Goal: Communication & Community: Answer question/provide support

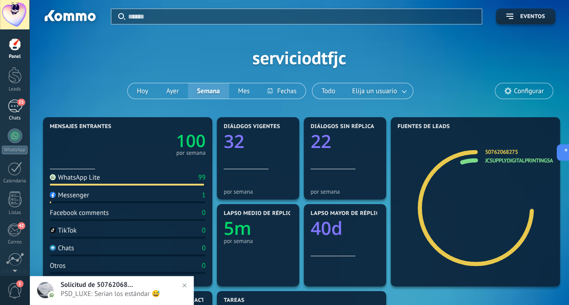
scroll to position [14, 0]
drag, startPoint x: 0, startPoint y: 0, endPoint x: 17, endPoint y: 101, distance: 102.3
click at [17, 101] on div "25" at bounding box center [15, 106] width 14 height 13
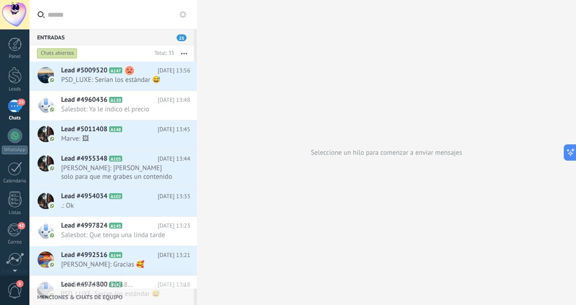
click at [197, 77] on div at bounding box center [197, 152] width 0 height 305
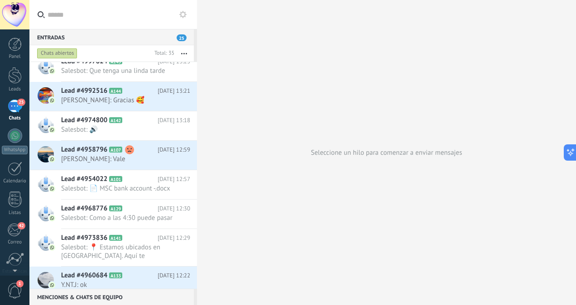
scroll to position [167, 0]
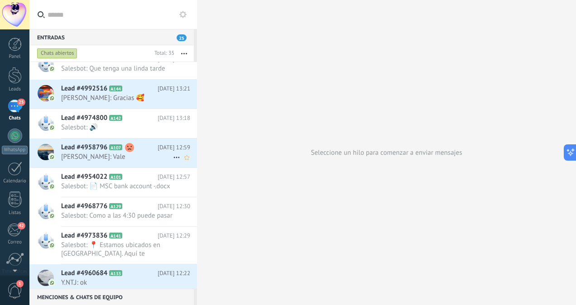
click at [135, 160] on div "Lead #4958796 A107 [DATE] 12:59 [PERSON_NAME]: Vale" at bounding box center [129, 153] width 136 height 29
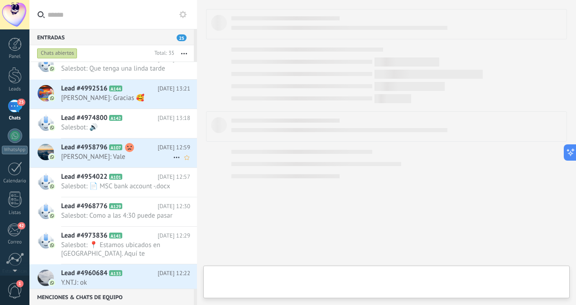
scroll to position [220, 0]
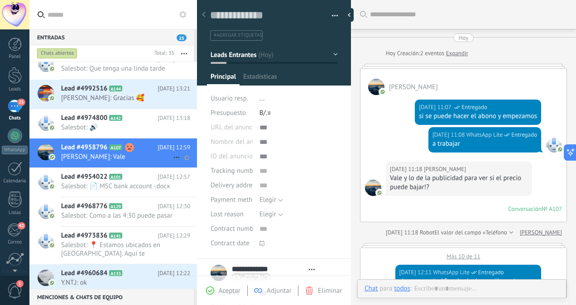
type textarea "**********"
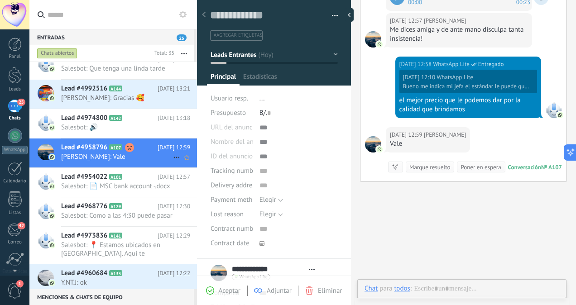
scroll to position [241, 0]
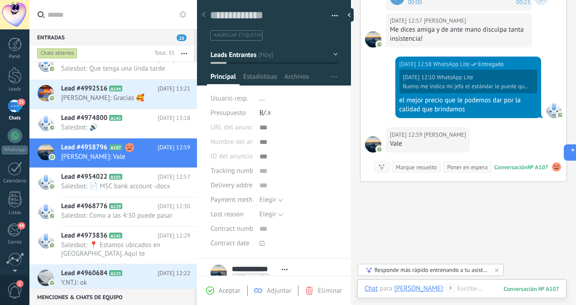
click at [538, 41] on div "[DATE] 12:57 [PERSON_NAME] Me dices amiga y de ante mano disculpa tanta insiste…" at bounding box center [463, 34] width 206 height 43
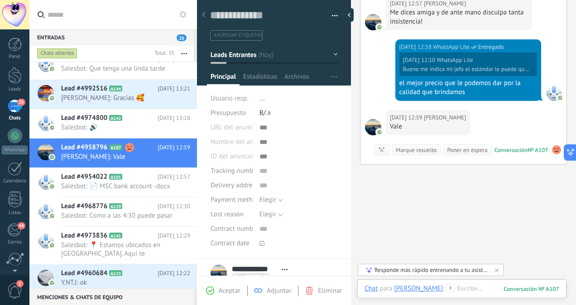
scroll to position [598, 0]
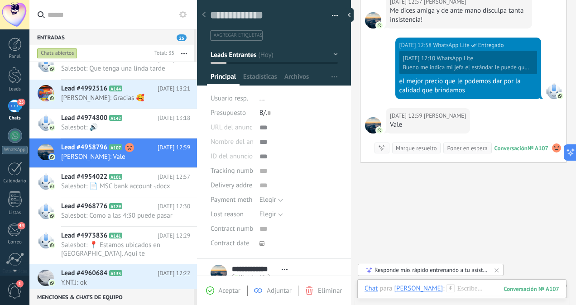
click at [515, 118] on div "[DATE] 12:59 [PERSON_NAME] Vale Conversación № A107 Conversación № A107 Resumir…" at bounding box center [463, 135] width 206 height 54
click at [371, 288] on div "Chat" at bounding box center [370, 288] width 13 height 8
click at [484, 286] on div at bounding box center [461, 297] width 195 height 27
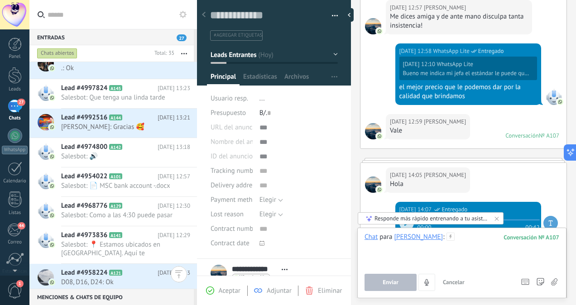
scroll to position [274, 0]
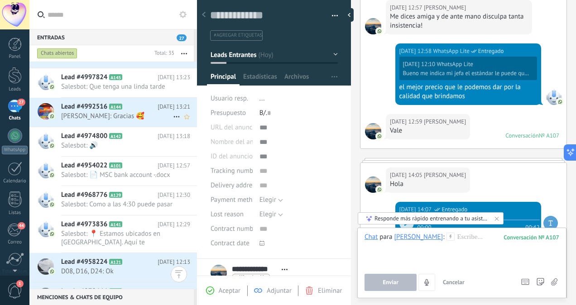
click at [124, 116] on span "[PERSON_NAME]: Gracias 🥰" at bounding box center [117, 116] width 112 height 9
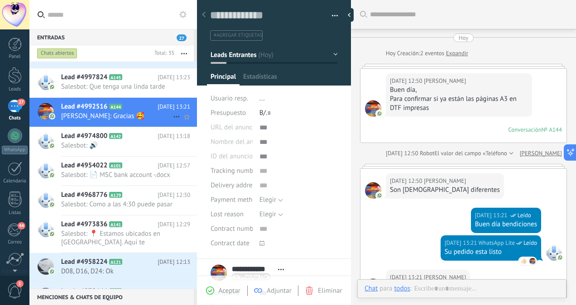
scroll to position [143, 0]
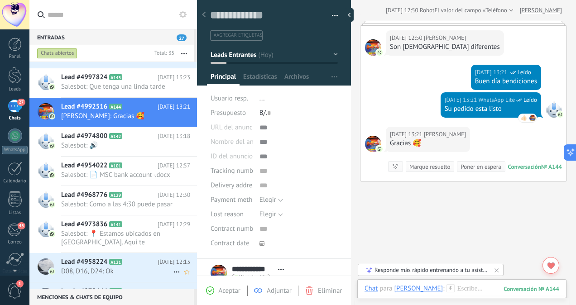
click at [127, 276] on span "D08, D16, D24: Ok" at bounding box center [117, 271] width 112 height 9
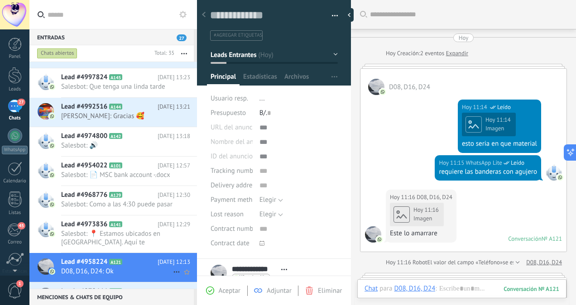
scroll to position [512, 0]
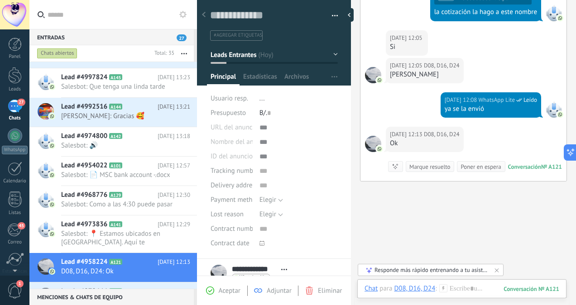
click at [195, 131] on div "Entradas 27 Chats abiertos Total: 35 Silenciar Acciones múltiples Ordenar Más r…" at bounding box center [302, 152] width 546 height 305
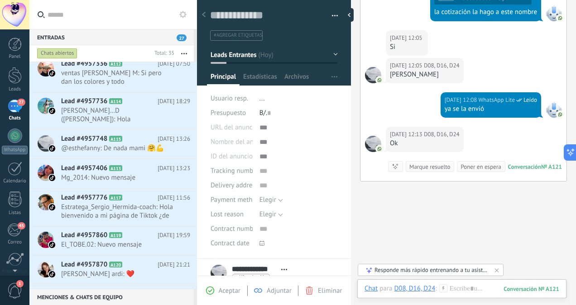
scroll to position [894, 0]
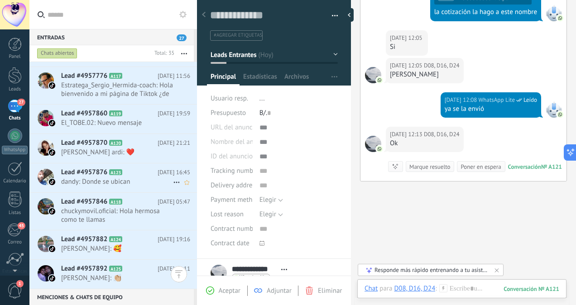
click at [120, 177] on span "dandy: Donde se ubican" at bounding box center [117, 181] width 112 height 9
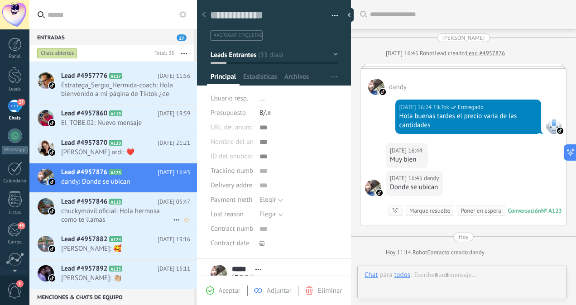
scroll to position [109, 0]
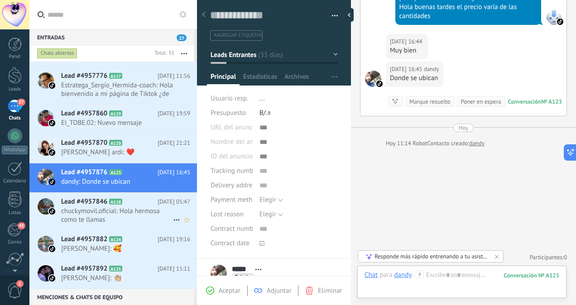
click at [90, 207] on span "chuckymovil.oficial: Hola hermosa como te llamas" at bounding box center [117, 215] width 112 height 17
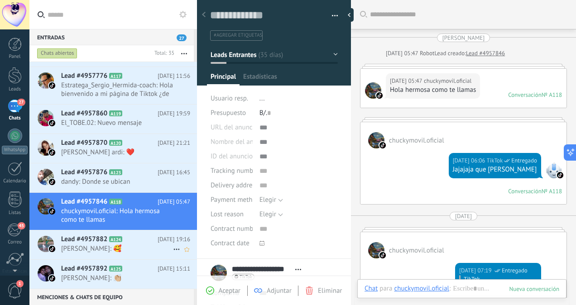
scroll to position [292, 0]
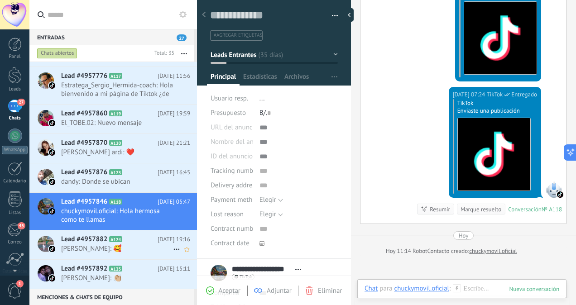
click at [95, 235] on span "Lead #4957882" at bounding box center [84, 239] width 46 height 9
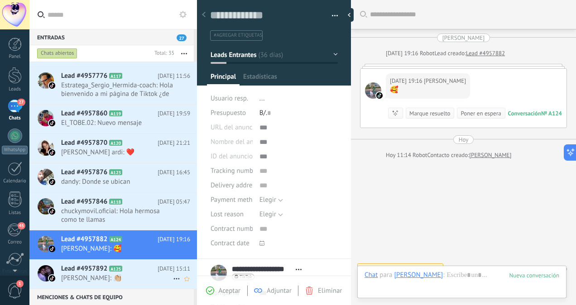
scroll to position [12, 0]
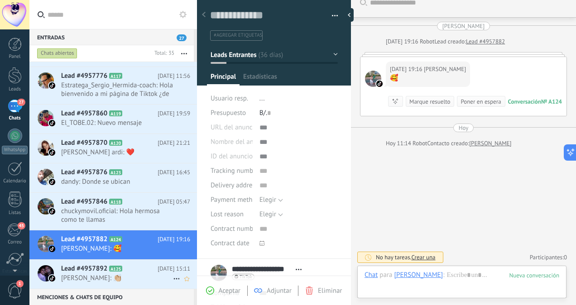
click at [94, 264] on span "Lead #4957892" at bounding box center [84, 268] width 46 height 9
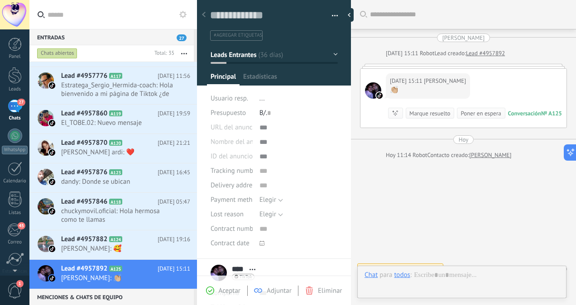
scroll to position [12, 0]
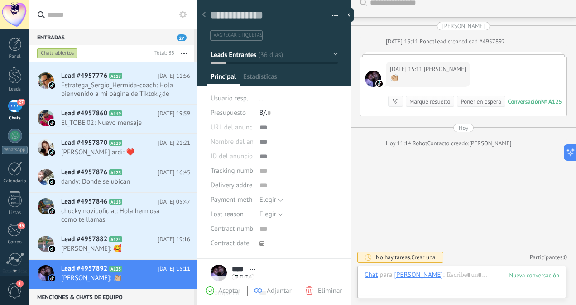
click at [90, 289] on div "Lead #4957896 A126 [DATE] 07:44 [PERSON_NAME]: [PERSON_NAME], ¿cómo estás [DATE…" at bounding box center [129, 307] width 136 height 37
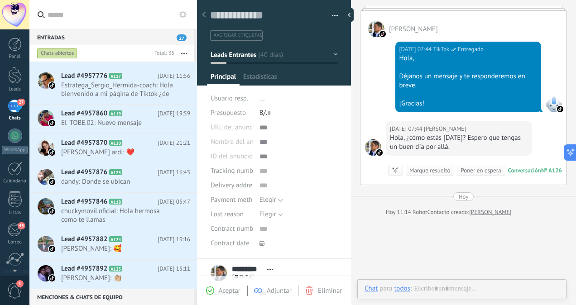
scroll to position [241, 0]
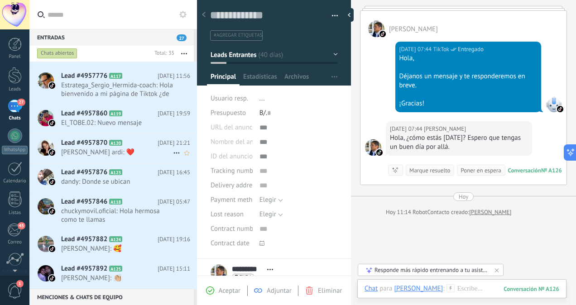
click at [128, 149] on div "Lead #4957870 A120 [DATE] 21:21 [PERSON_NAME][GEOGRAPHIC_DATA]: ❤️" at bounding box center [129, 148] width 136 height 29
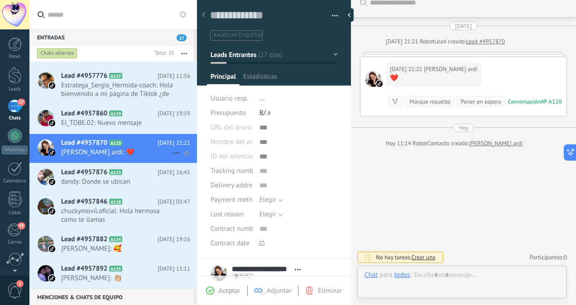
scroll to position [241, 0]
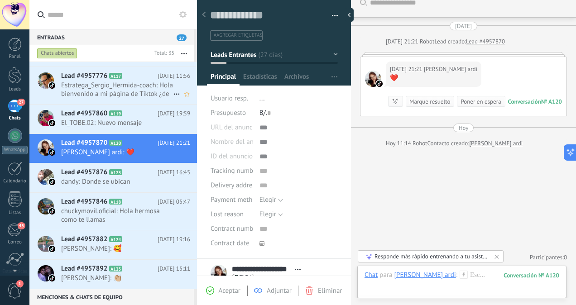
click at [119, 72] on h2 "Lead #4957776 A117" at bounding box center [109, 76] width 96 height 9
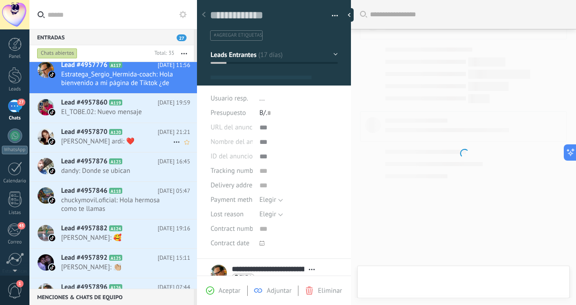
scroll to position [14, 0]
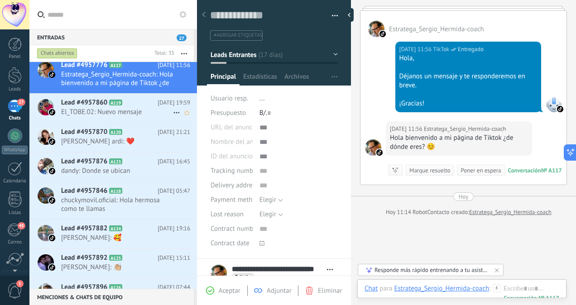
click at [91, 110] on div "Lead #4957860 A119 [DATE] 19:59 El_TOBE.02: Nuevo mensaje" at bounding box center [129, 108] width 136 height 29
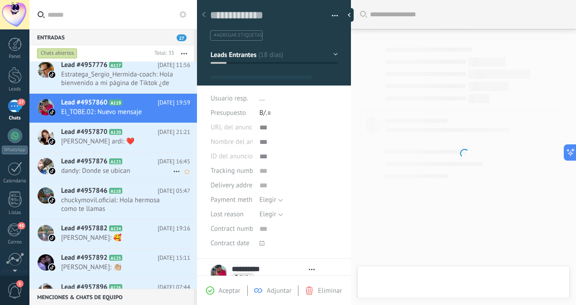
scroll to position [14, 0]
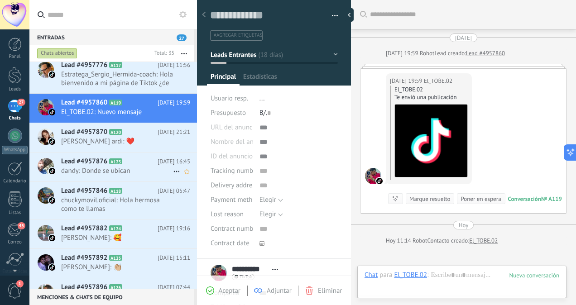
click at [84, 167] on span "dandy: Donde se ubican" at bounding box center [117, 171] width 112 height 9
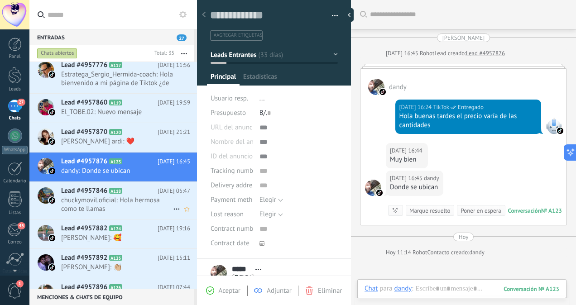
scroll to position [44, 0]
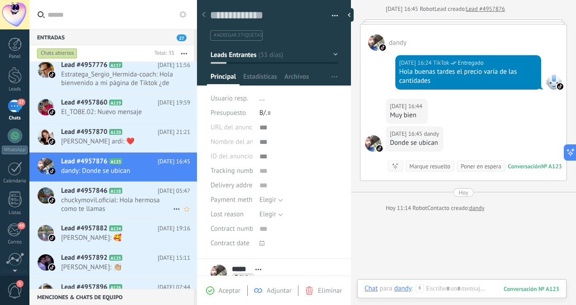
click at [76, 196] on span "chuckymovil.oficial: Hola hermosa como te llamas" at bounding box center [117, 204] width 112 height 17
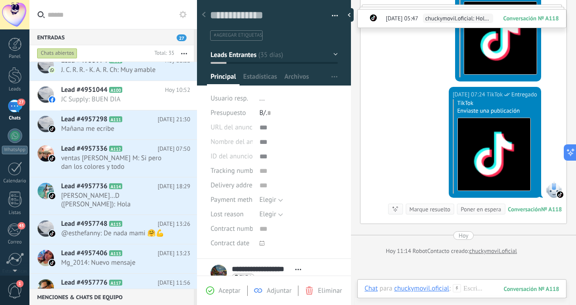
scroll to position [507, 0]
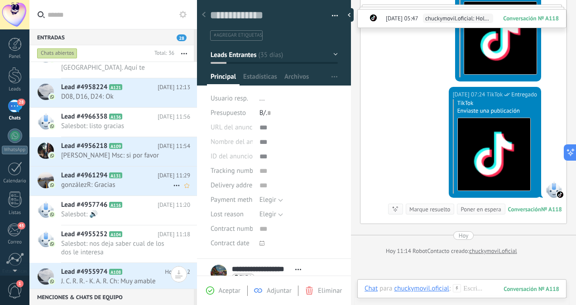
click at [85, 180] on span "Lead #4961294" at bounding box center [84, 175] width 46 height 9
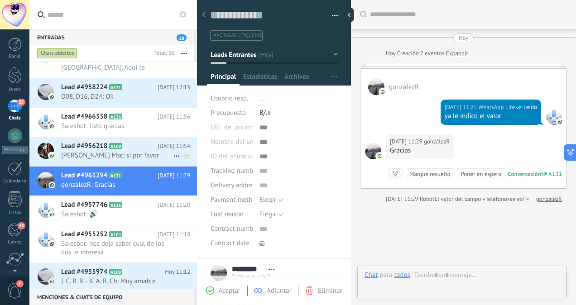
scroll to position [56, 0]
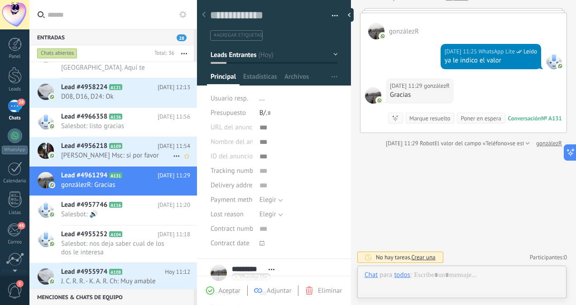
click at [110, 151] on h2 "Lead #4956218 A109" at bounding box center [109, 146] width 96 height 9
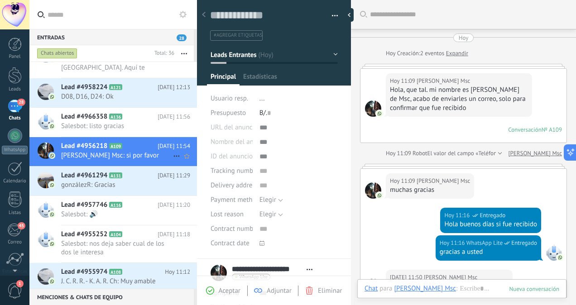
scroll to position [212, 0]
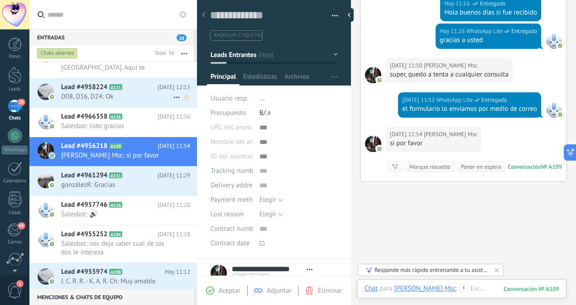
click at [131, 101] on span "D08, D16, D24: Ok" at bounding box center [117, 96] width 112 height 9
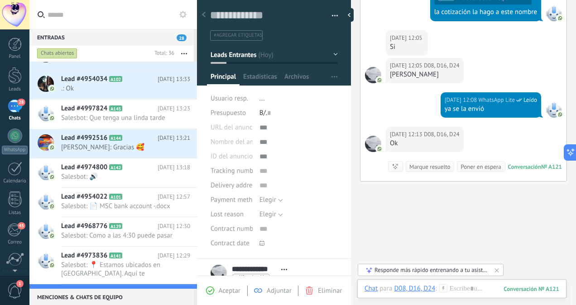
scroll to position [305, 0]
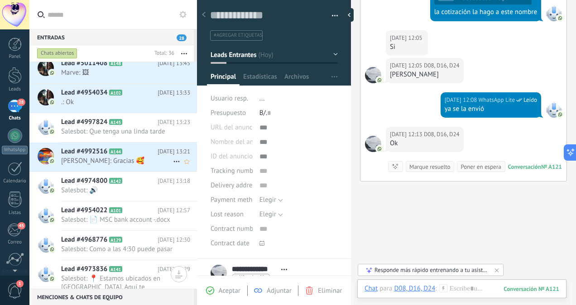
click at [132, 164] on div "Lead #4992516 A144 [DATE] 13:21 [PERSON_NAME]: Gracias 🥰" at bounding box center [129, 157] width 136 height 29
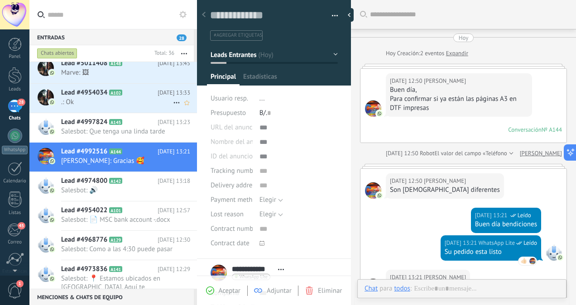
scroll to position [143, 0]
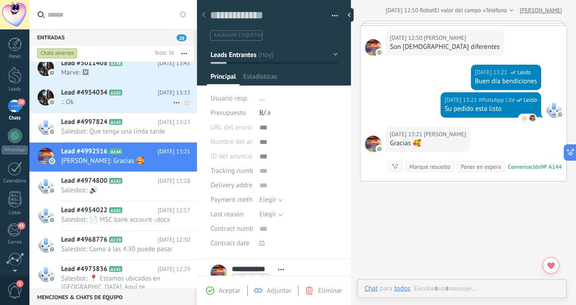
click at [131, 98] on span ".: Ok" at bounding box center [117, 102] width 112 height 9
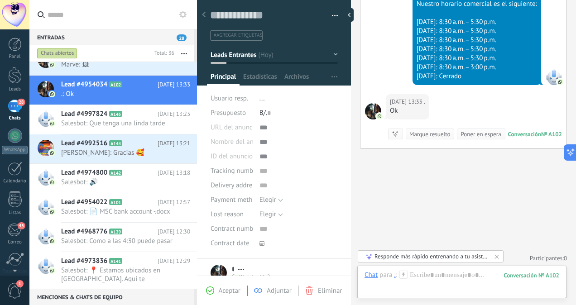
scroll to position [235, 0]
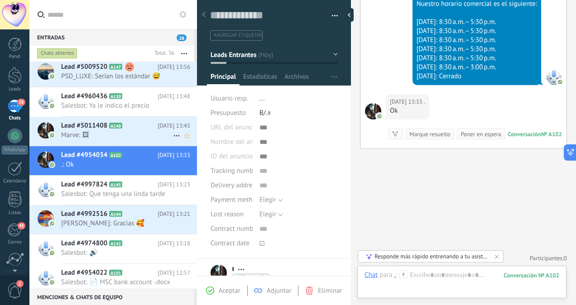
click at [115, 128] on h2 "Lead #5011408 A148" at bounding box center [109, 125] width 96 height 9
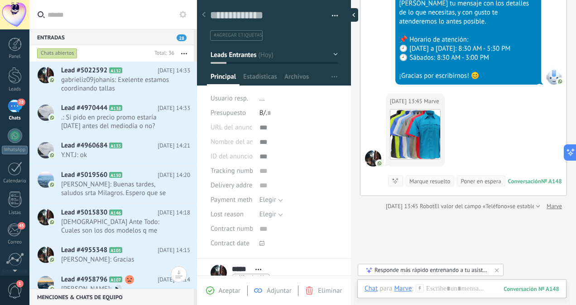
click at [349, 16] on div at bounding box center [352, 15] width 14 height 14
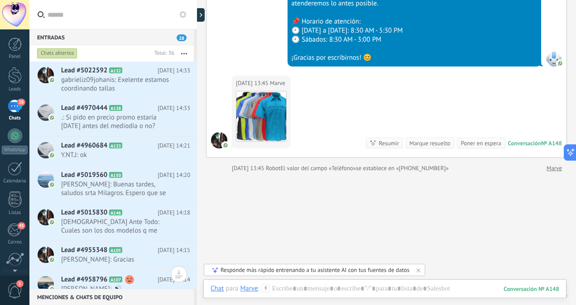
click at [197, 14] on div at bounding box center [197, 152] width 0 height 305
click at [203, 17] on div at bounding box center [203, 15] width 14 height 14
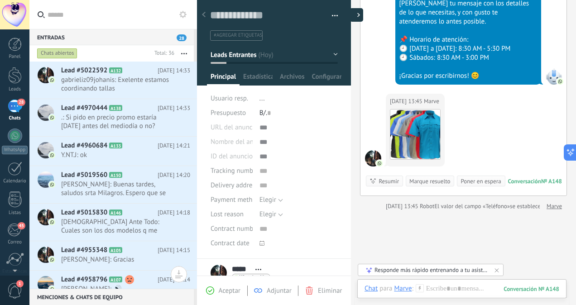
scroll to position [14, 0]
click at [347, 17] on div at bounding box center [352, 15] width 14 height 14
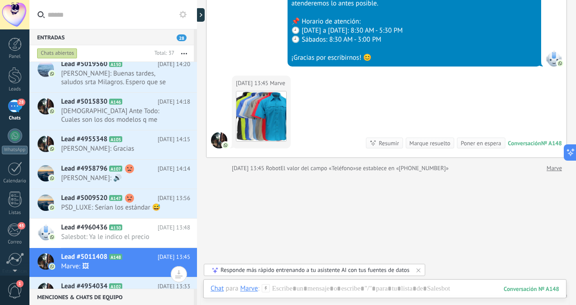
scroll to position [154, 0]
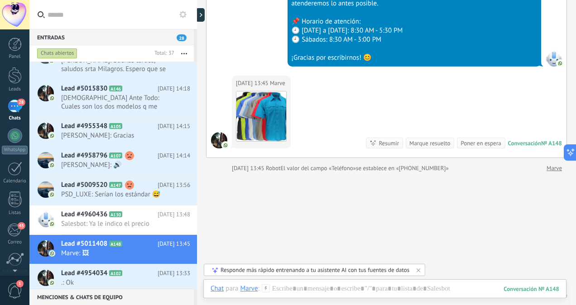
click at [194, 98] on div "Entradas 28 Chats abiertos Total: 37 Silenciar Acciones múltiples Ordenar Más r…" at bounding box center [302, 152] width 546 height 305
type textarea "**********"
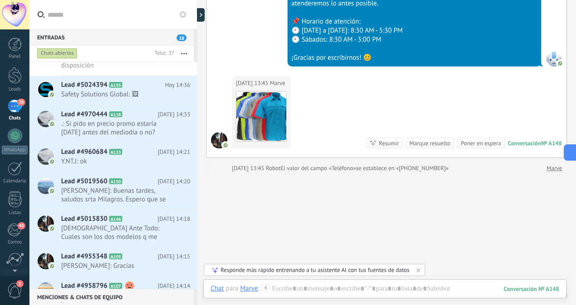
scroll to position [0, 0]
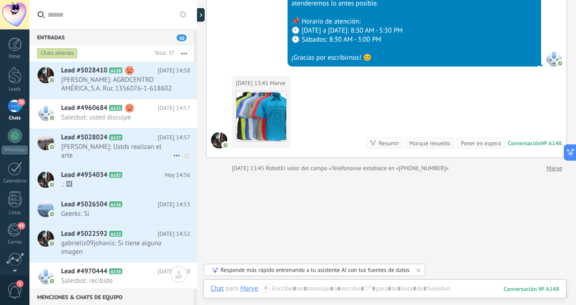
click at [122, 143] on span "[PERSON_NAME]: Ustds realizan el arte" at bounding box center [117, 151] width 112 height 17
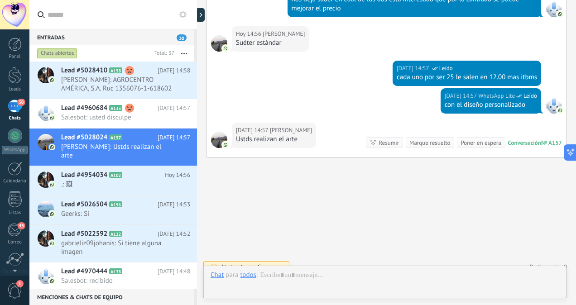
scroll to position [241, 0]
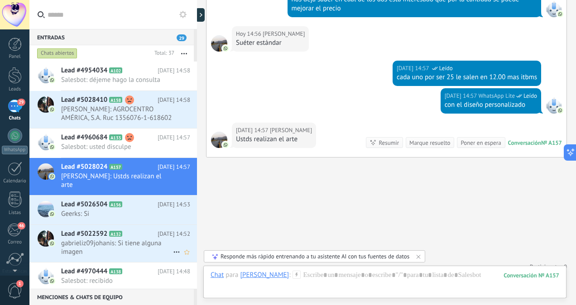
click at [143, 244] on span "gabrieliz09johanis: Si tiene alguna imagen" at bounding box center [117, 247] width 112 height 17
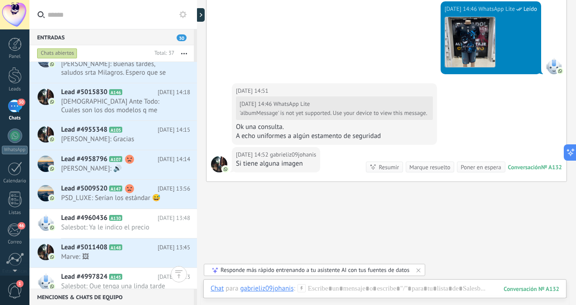
scroll to position [271, 0]
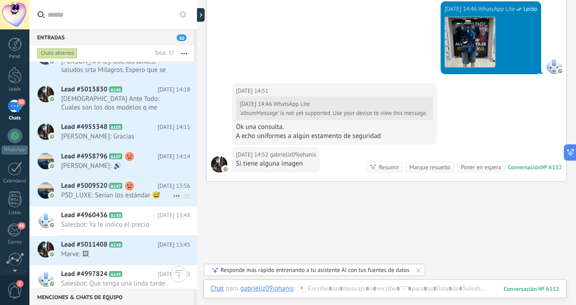
click at [106, 189] on span "Lead #5009520" at bounding box center [84, 186] width 46 height 9
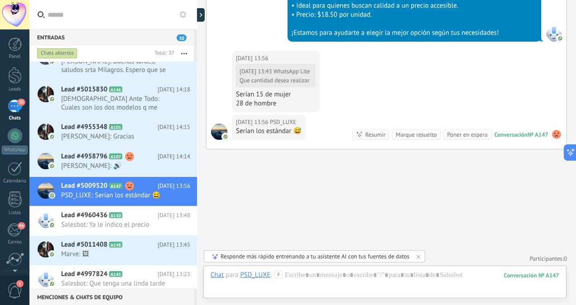
scroll to position [607, 0]
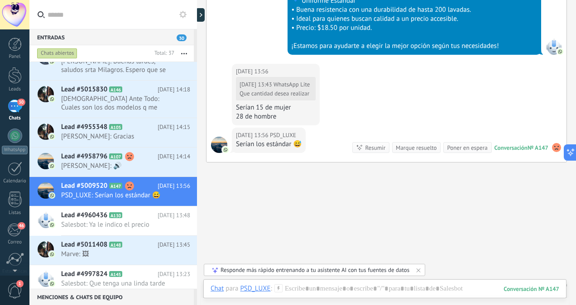
click at [359, 146] on icon at bounding box center [359, 147] width 7 height 7
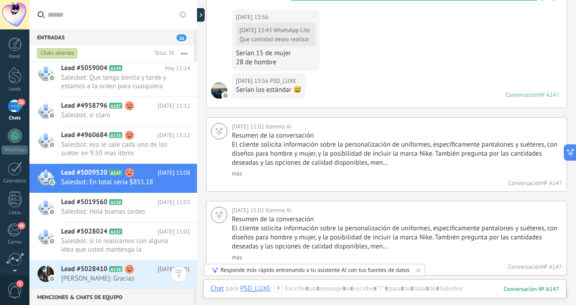
scroll to position [0, 0]
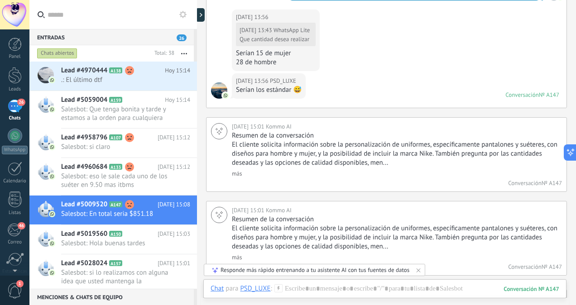
click at [406, 91] on div "[DATE] 13:56 PSD_LUXE Serían los estándar 😅 Conversación № A147 Conversación № …" at bounding box center [386, 90] width 360 height 34
click at [367, 85] on div "[DATE] 13:56 PSD_LUXE Serían los estándar 😅 Conversación № A147 Conversación № …" at bounding box center [386, 90] width 360 height 34
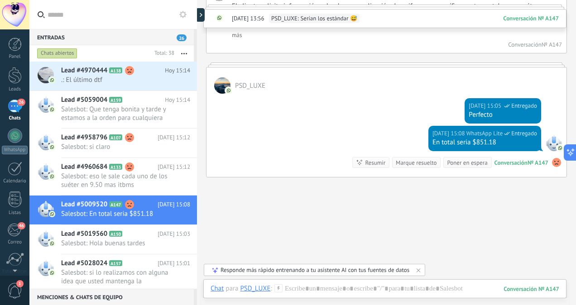
scroll to position [910, 0]
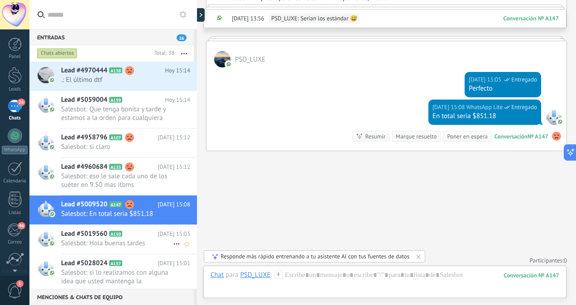
click at [142, 240] on span "Salesbot: Hola buenas tardes" at bounding box center [117, 243] width 112 height 9
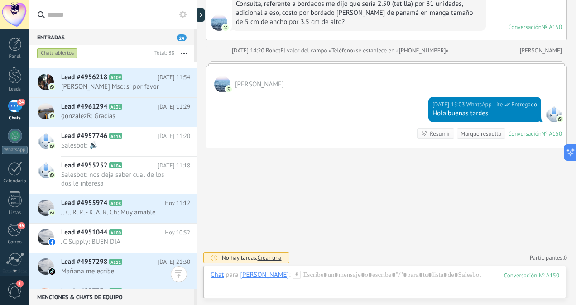
scroll to position [774, 0]
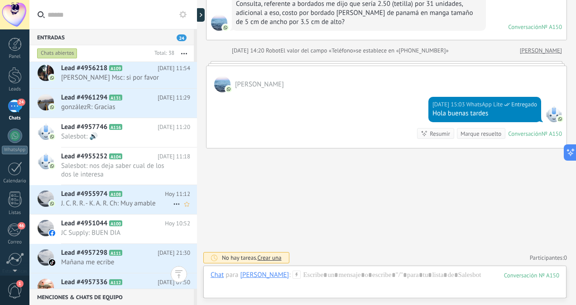
click at [113, 199] on span "J. C. R. R. - K. A. R. Ch: Muy amable" at bounding box center [117, 203] width 112 height 9
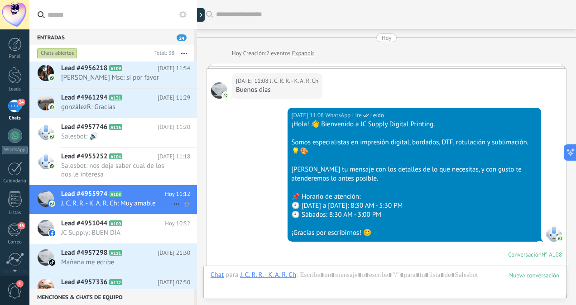
scroll to position [542, 0]
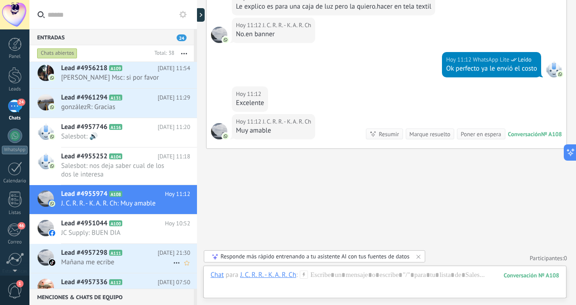
click at [101, 261] on span "Mañana me ecribe" at bounding box center [117, 262] width 112 height 9
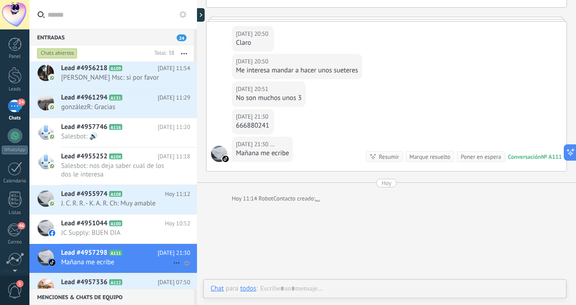
scroll to position [241, 0]
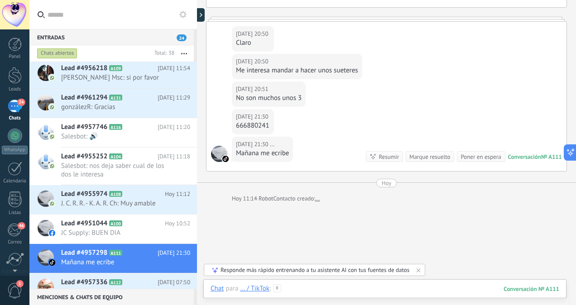
click at [314, 289] on div at bounding box center [385, 297] width 349 height 27
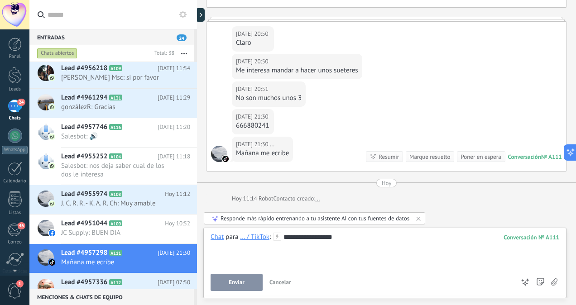
click at [239, 287] on button "Enviar" at bounding box center [237, 282] width 52 height 17
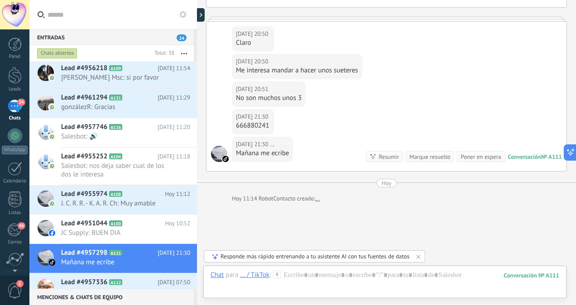
scroll to position [192, 0]
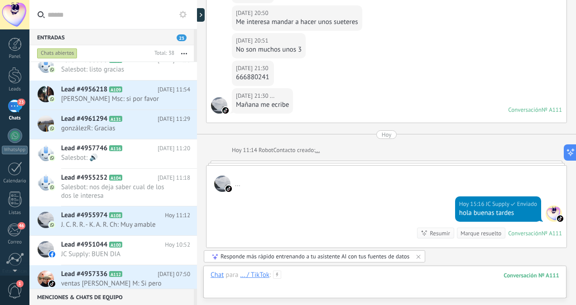
click at [295, 275] on div at bounding box center [385, 284] width 349 height 27
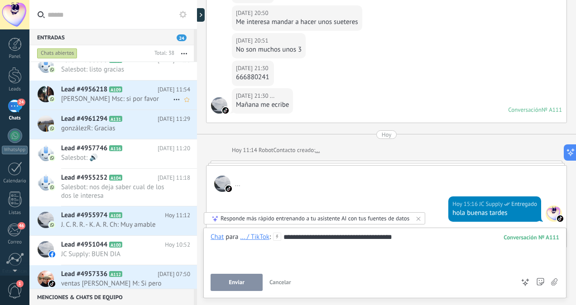
click at [159, 103] on span "[PERSON_NAME] Msc: si por favor" at bounding box center [117, 99] width 112 height 9
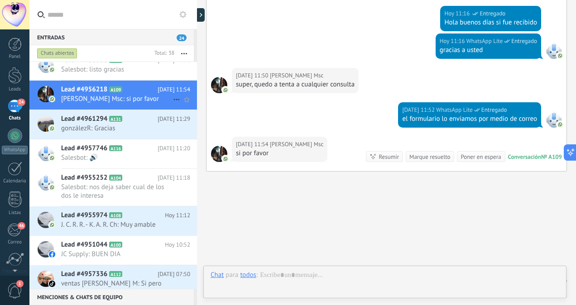
scroll to position [241, 0]
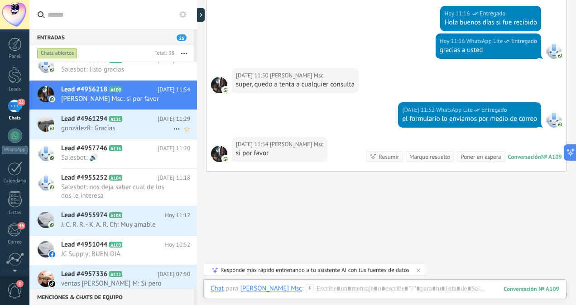
click at [88, 133] on span "gonzálezR: Gracias" at bounding box center [117, 128] width 112 height 9
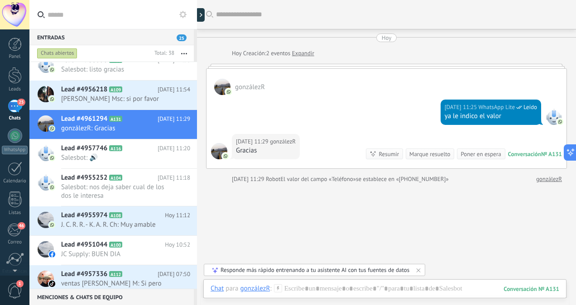
click at [302, 55] on link "Expandir" at bounding box center [303, 53] width 22 height 9
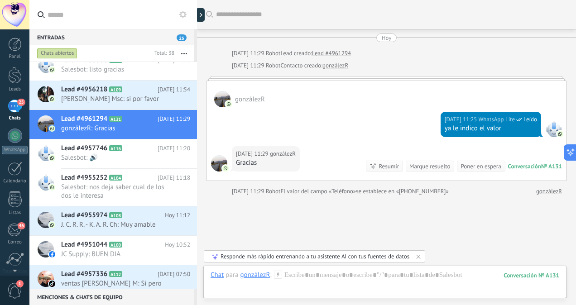
scroll to position [40, 0]
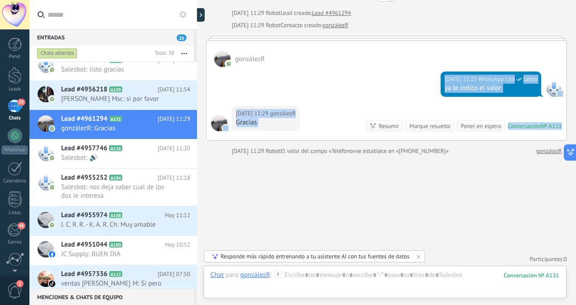
drag, startPoint x: 575, startPoint y: 124, endPoint x: 574, endPoint y: 82, distance: 41.7
click at [569, 82] on div "Buscar Carga más [DATE] [DATE] 11:29 Robot Lead creado: Lead #4961294 [DATE] 11…" at bounding box center [386, 152] width 379 height 305
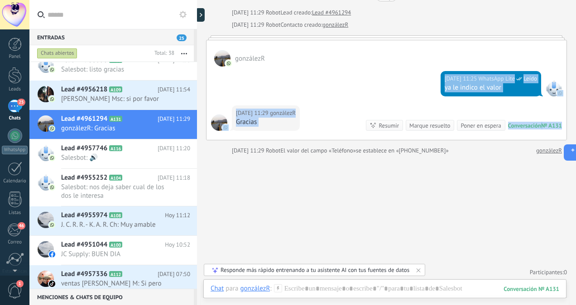
click at [358, 94] on div "[DATE] 11:25 WhatsApp Lite Leído ya le indico el valor" at bounding box center [386, 86] width 360 height 39
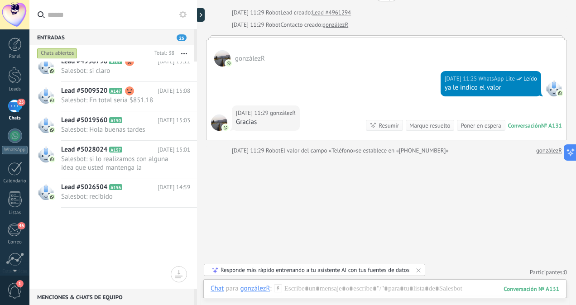
scroll to position [0, 0]
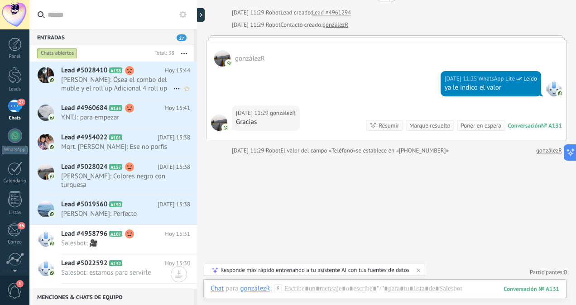
click at [82, 82] on span "[PERSON_NAME]: Ósea el combo del muble y el roll up Adicional 4 roll up" at bounding box center [117, 84] width 112 height 17
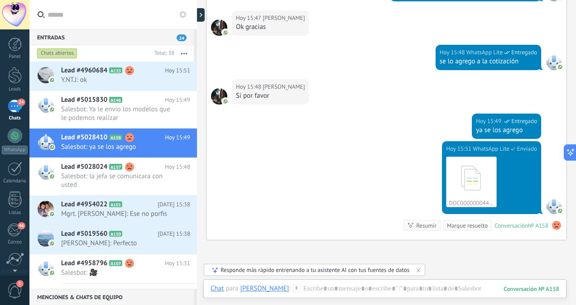
scroll to position [790, 0]
